Goal: Transaction & Acquisition: Subscribe to service/newsletter

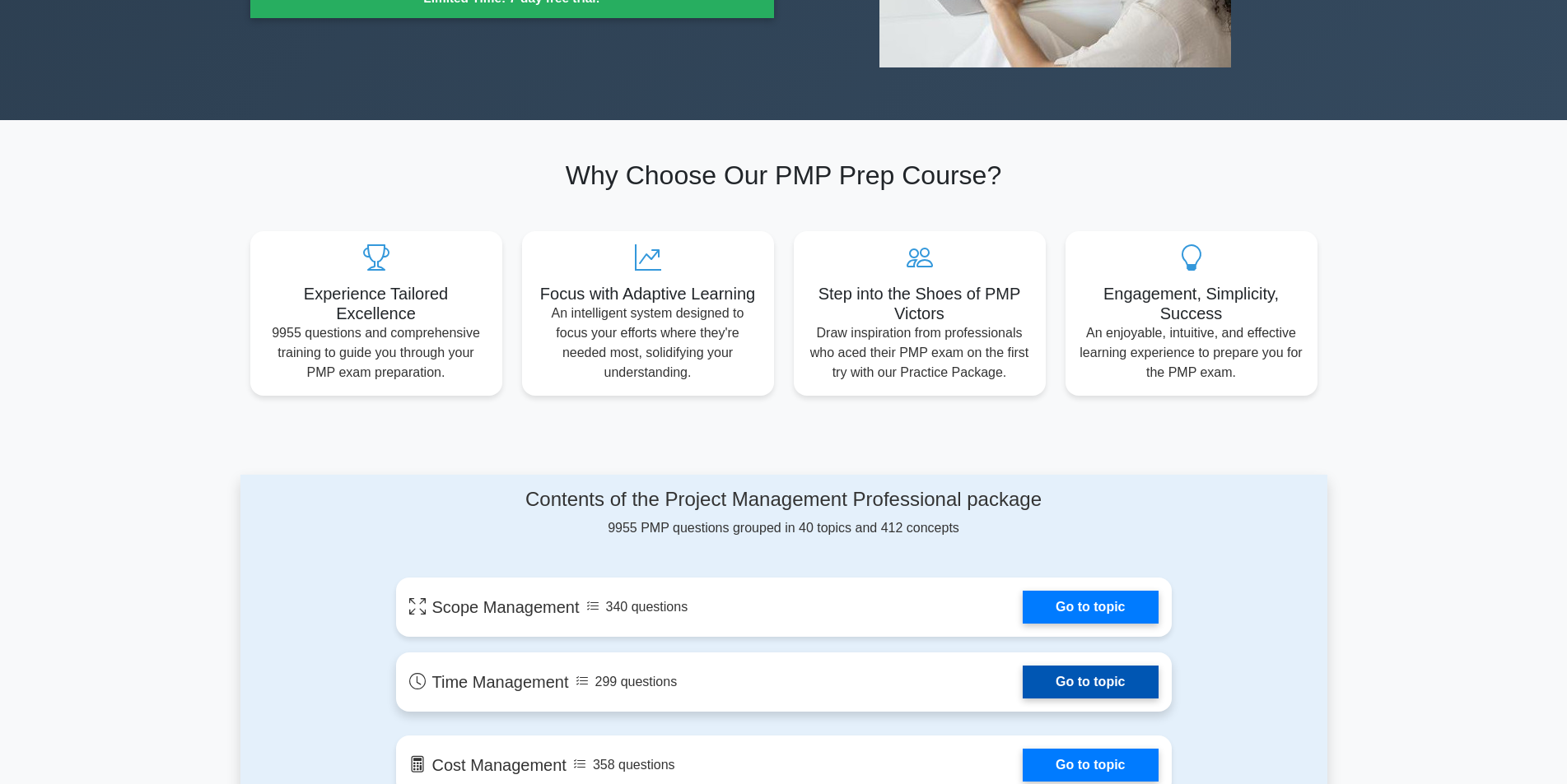
scroll to position [397, 0]
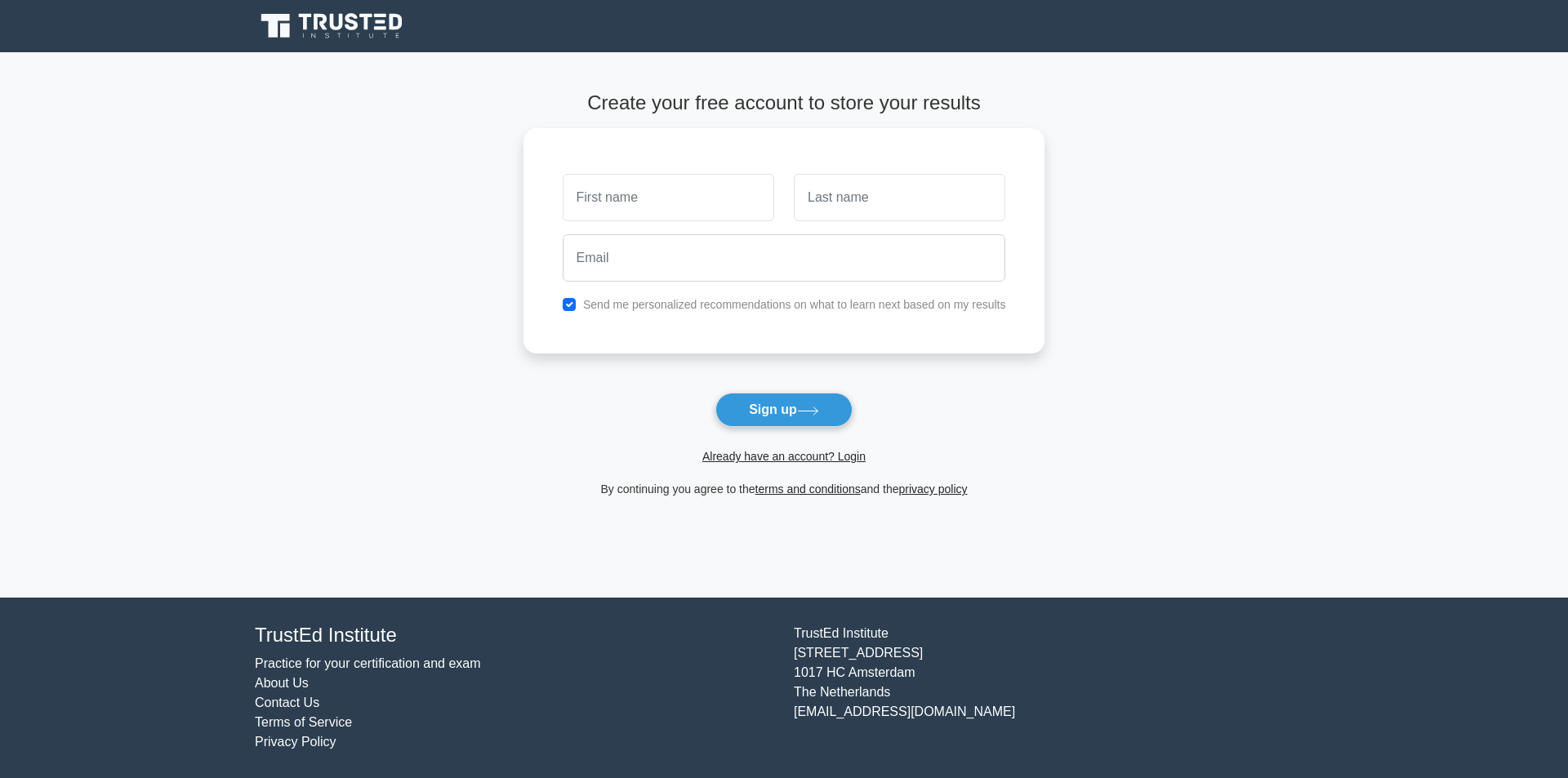
click at [95, 79] on main "Create your free account to store your results Send me personalized recommendat…" at bounding box center [784, 325] width 1568 height 546
click at [73, 18] on nav "Register" at bounding box center [784, 26] width 1568 height 52
click at [798, 316] on div "Send me personalized recommendations on what to learn next based on my results" at bounding box center [784, 237] width 521 height 226
click at [686, 485] on div "By continuing you agree to the terms and conditions and the privacy policy" at bounding box center [784, 489] width 541 height 20
click at [454, 8] on div "Register" at bounding box center [784, 26] width 1077 height 39
